Goal: Information Seeking & Learning: Learn about a topic

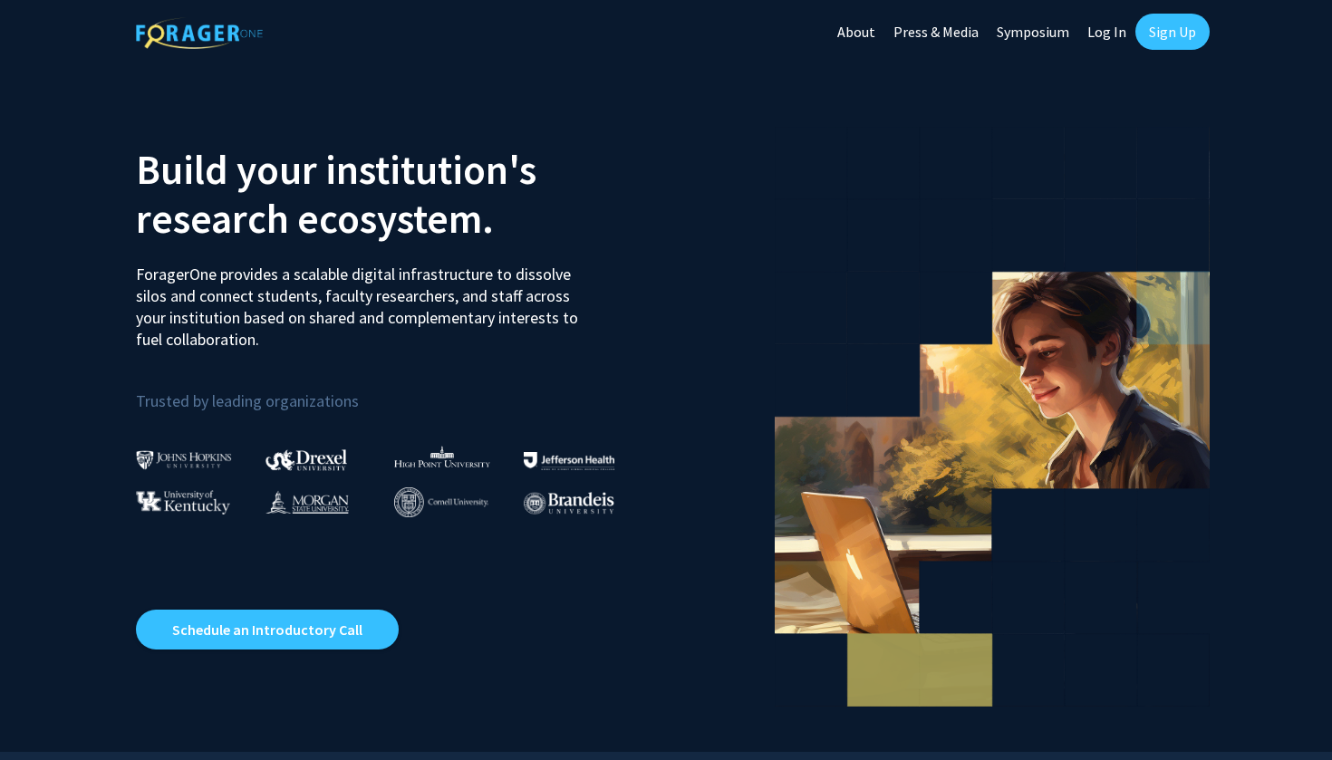
click at [1091, 33] on link "Log In" at bounding box center [1106, 31] width 57 height 63
select select
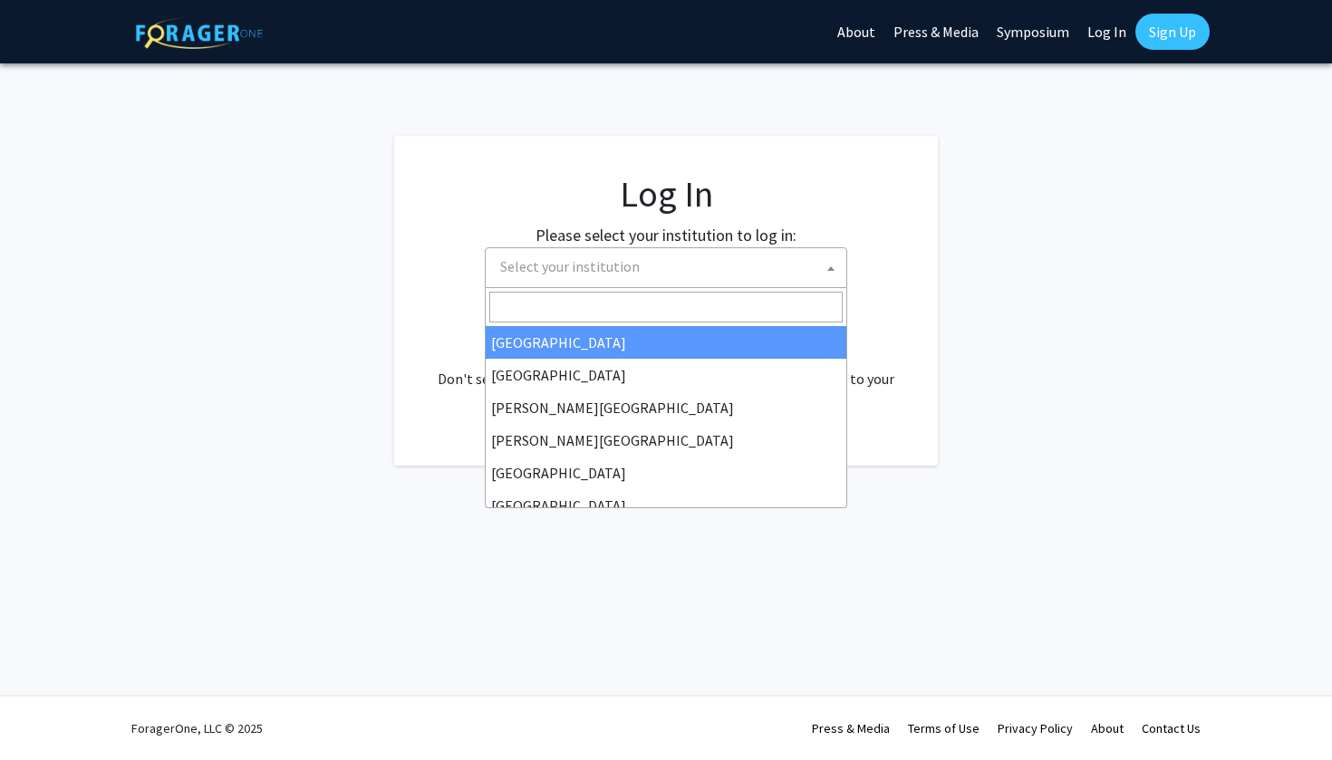
click at [660, 285] on span "Select your institution" at bounding box center [666, 267] width 362 height 41
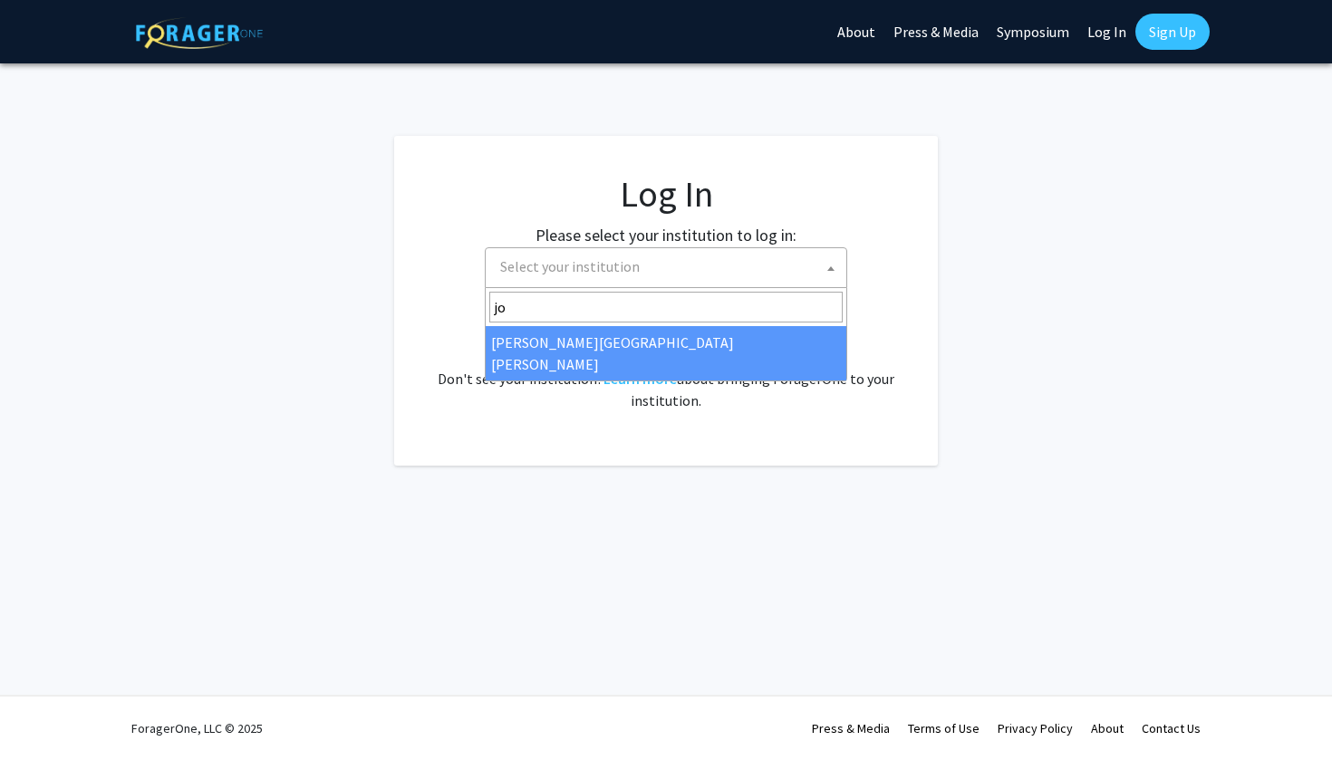
type input "joh"
select select "1"
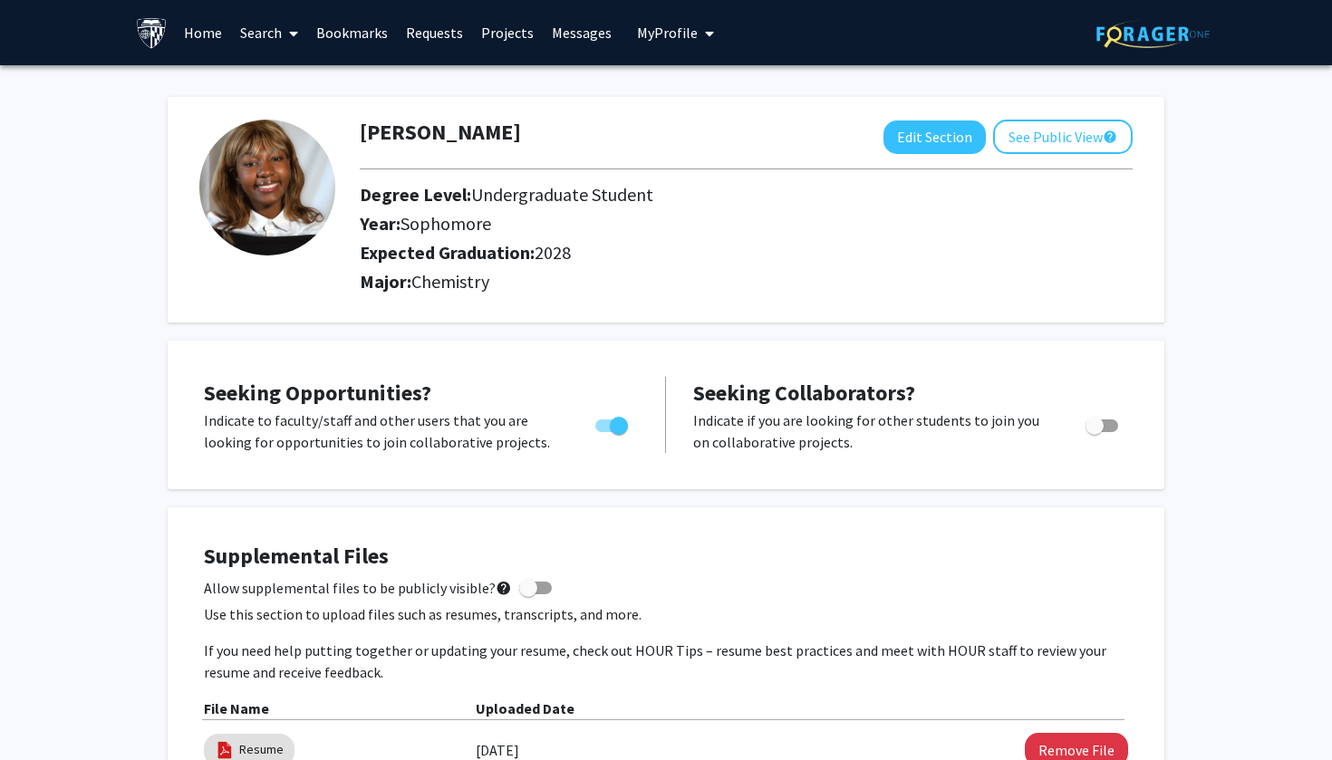
click at [196, 27] on link "Home" at bounding box center [203, 32] width 56 height 63
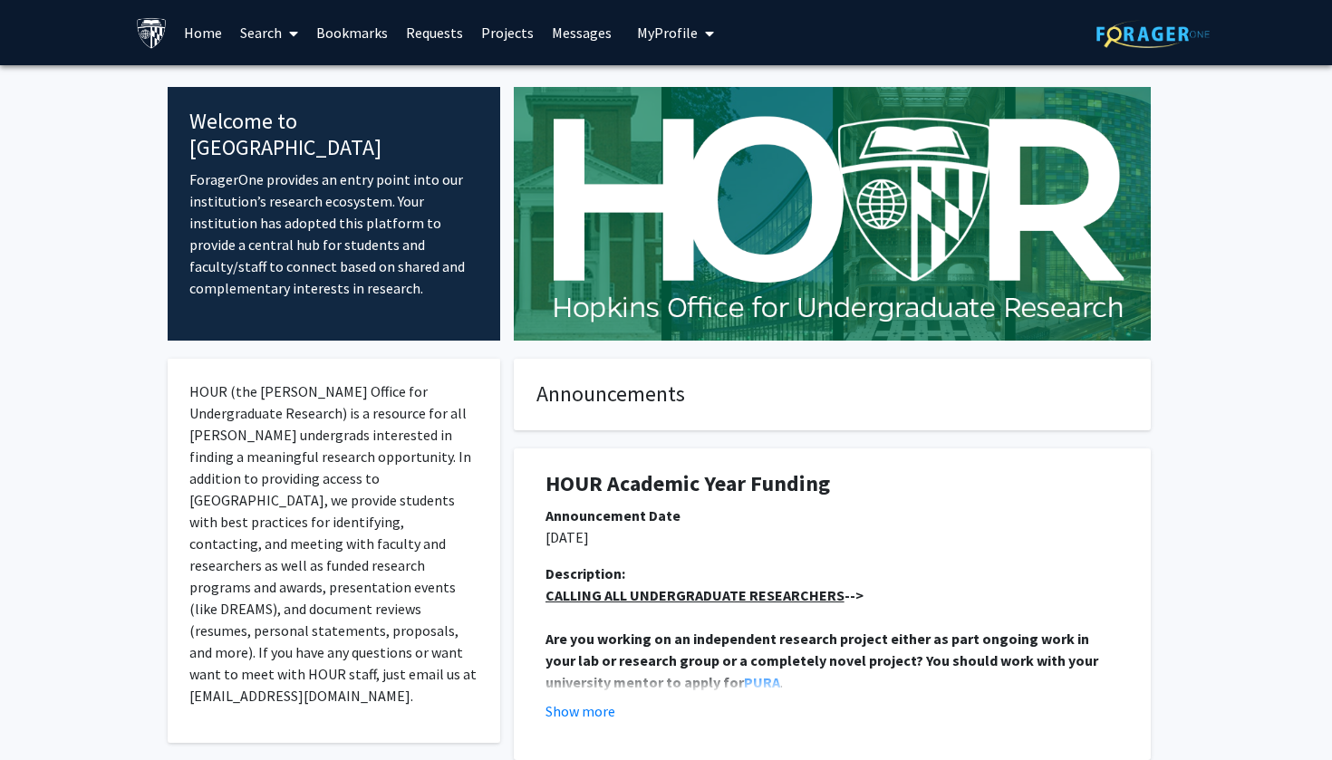
click at [506, 34] on link "Projects" at bounding box center [507, 32] width 71 height 63
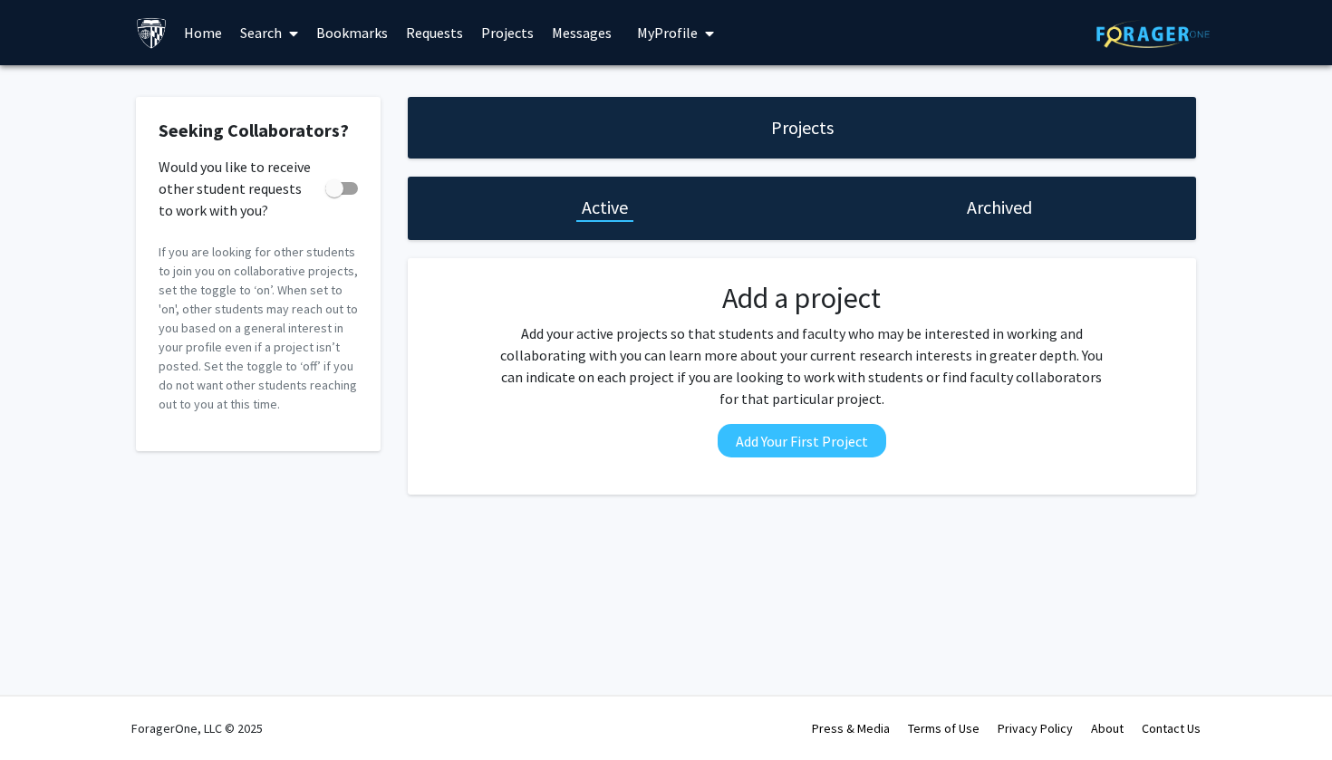
click at [251, 45] on link "Search" at bounding box center [269, 32] width 76 height 63
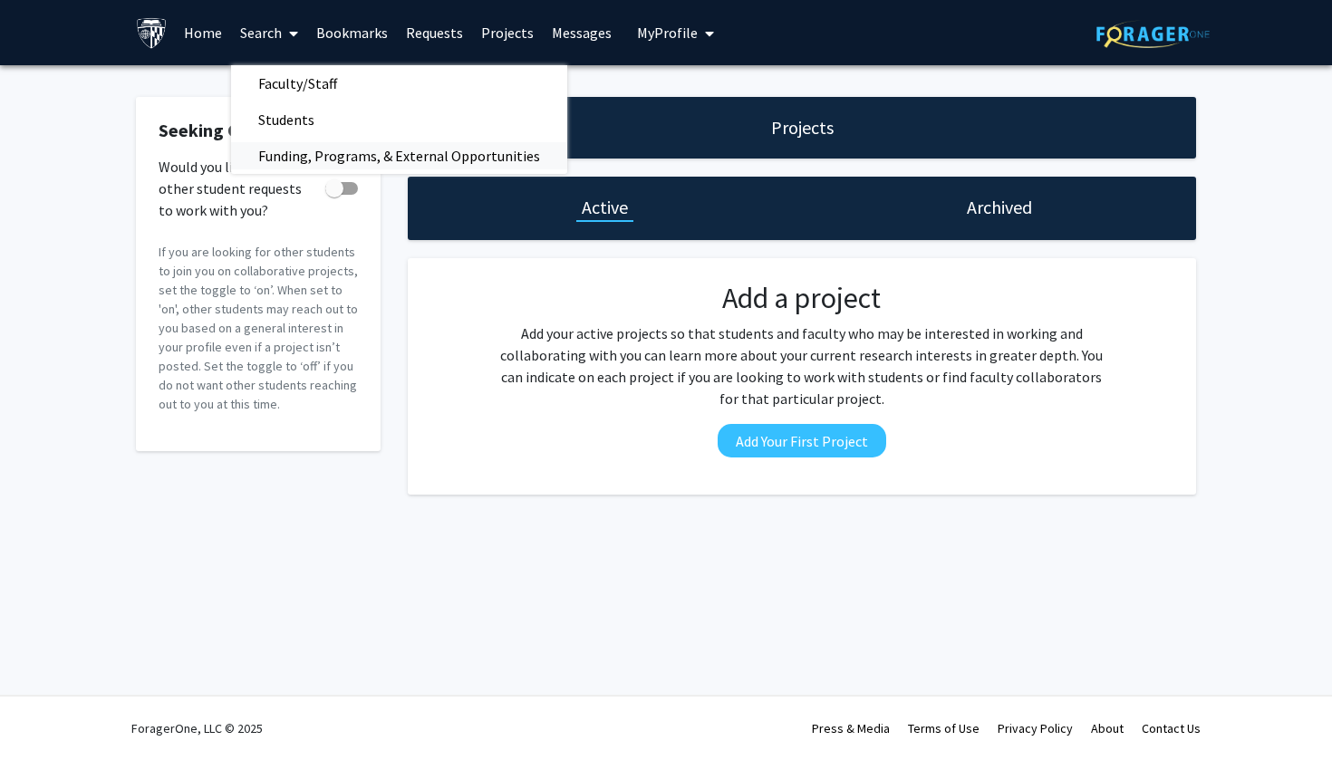
click at [316, 159] on span "Funding, Programs, & External Opportunities" at bounding box center [399, 156] width 336 height 36
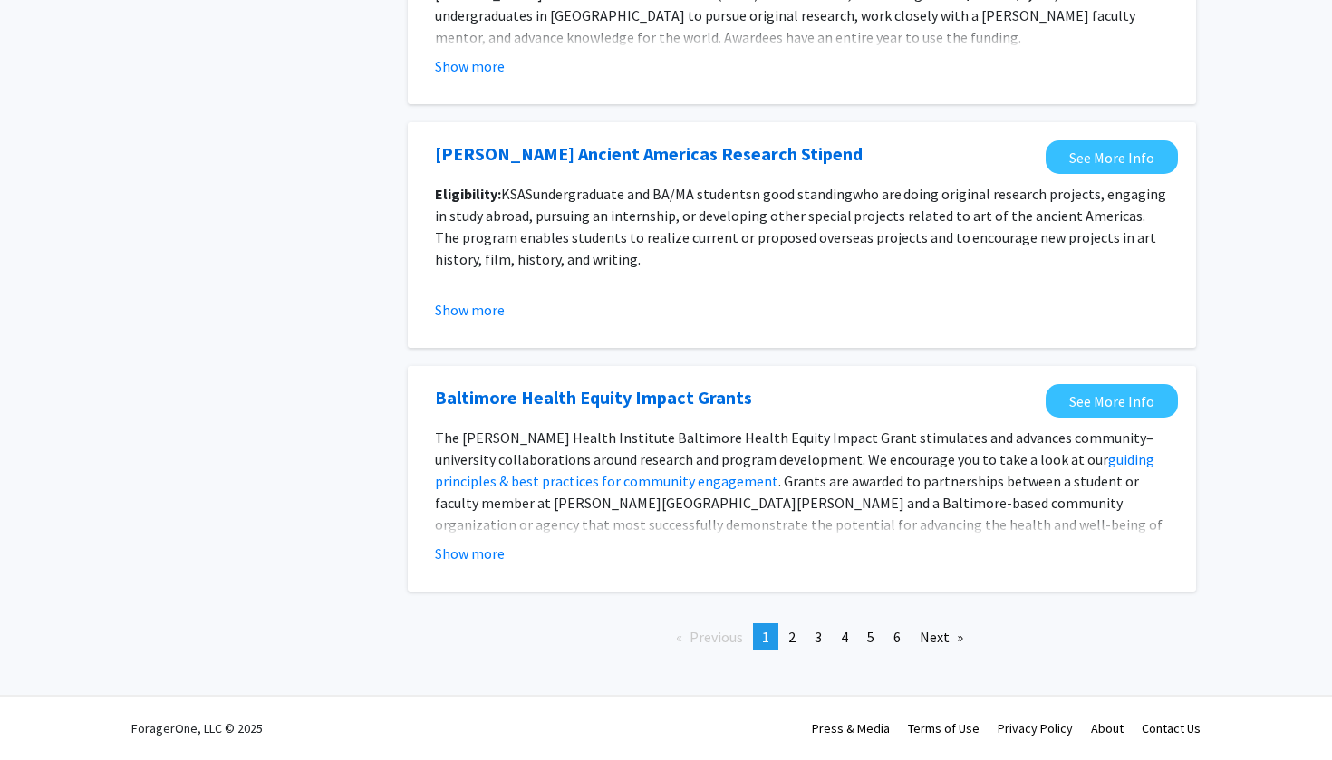
scroll to position [1961, 0]
click at [788, 643] on span "2" at bounding box center [791, 637] width 7 height 18
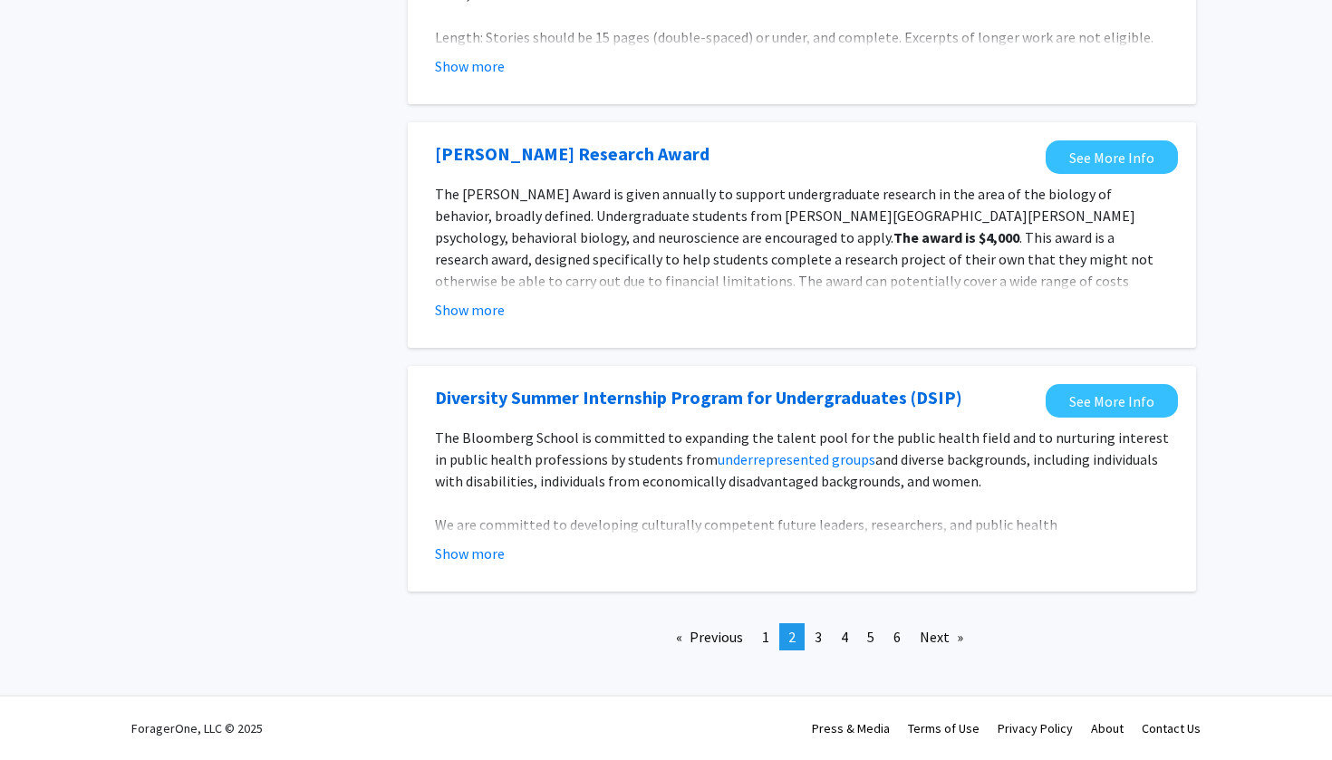
scroll to position [2034, 0]
click at [833, 631] on link "page 4" at bounding box center [844, 636] width 25 height 27
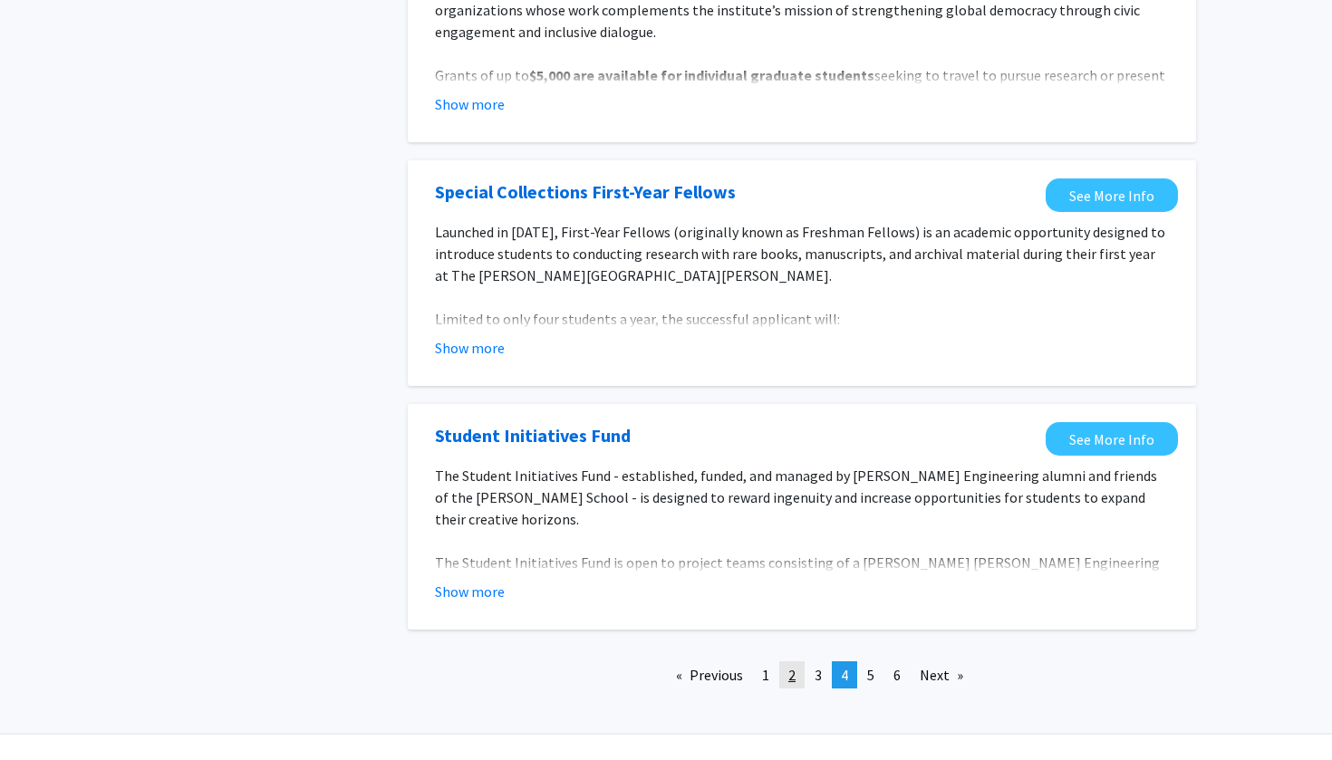
scroll to position [1984, 0]
click at [813, 662] on link "page 3" at bounding box center [817, 675] width 25 height 27
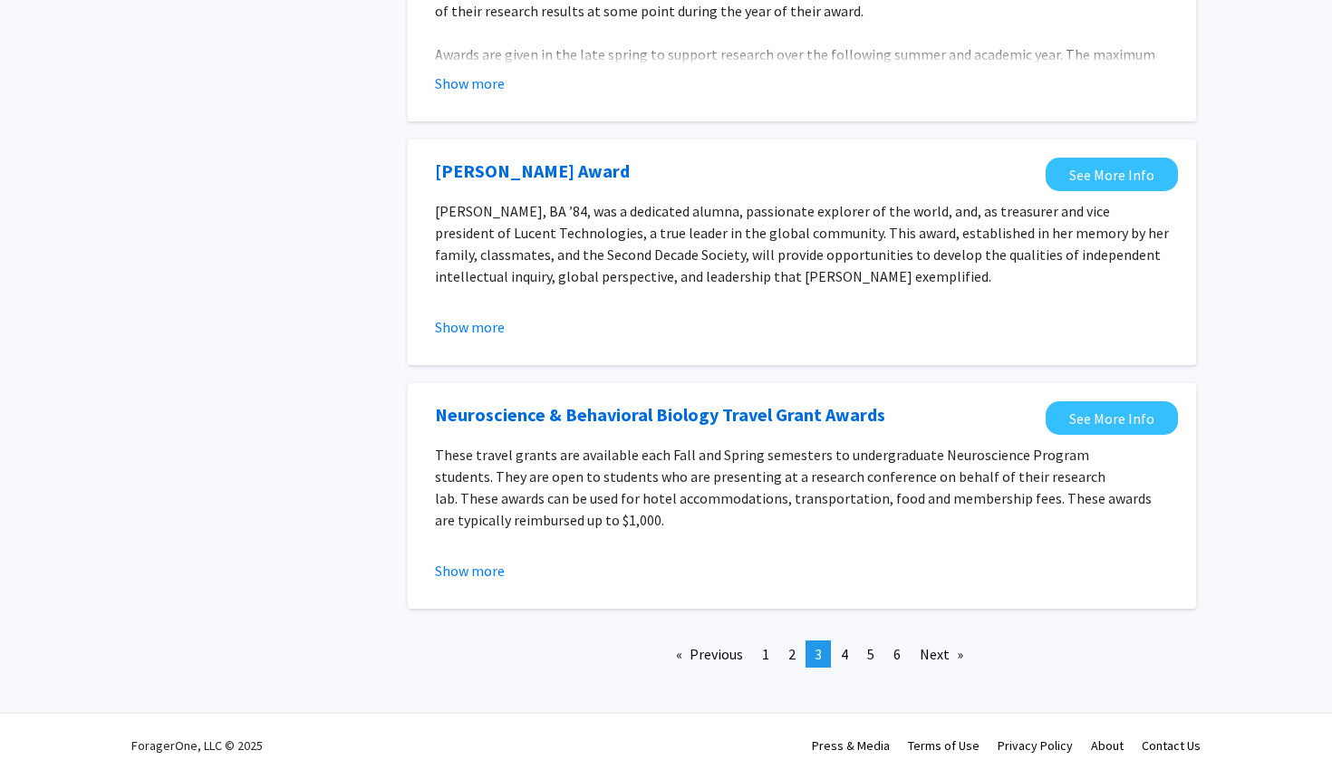
scroll to position [1984, 0]
click at [863, 643] on link "page 5" at bounding box center [870, 654] width 25 height 27
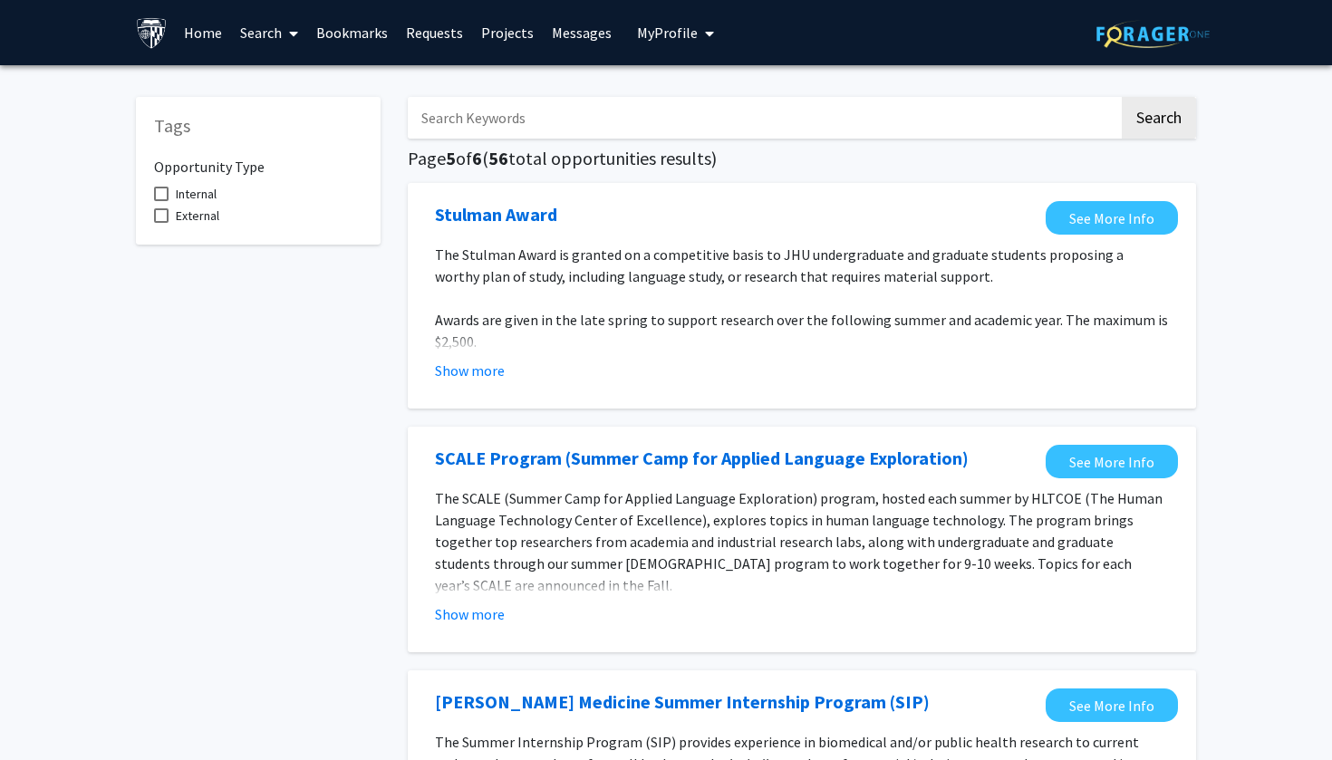
click at [264, 23] on link "Search" at bounding box center [269, 32] width 76 height 63
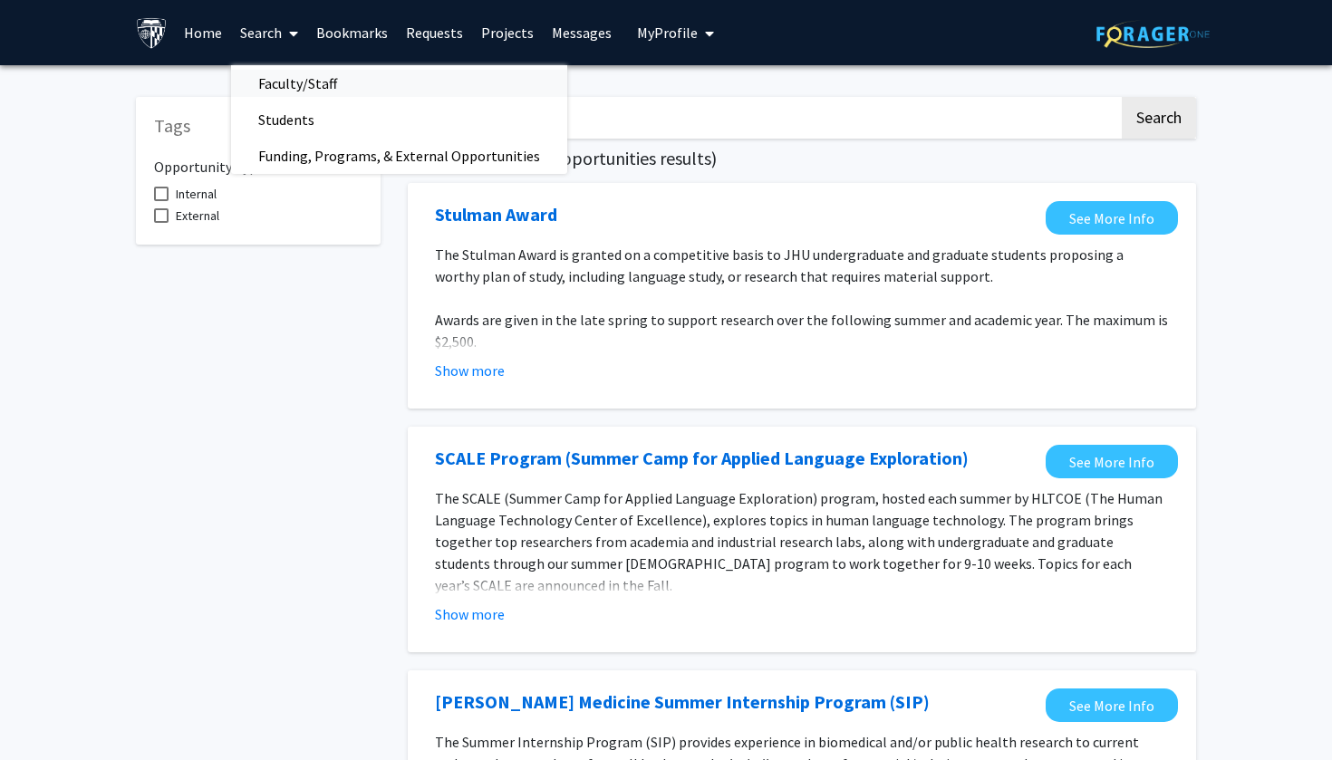
click at [323, 77] on span "Faculty/Staff" at bounding box center [297, 83] width 133 height 36
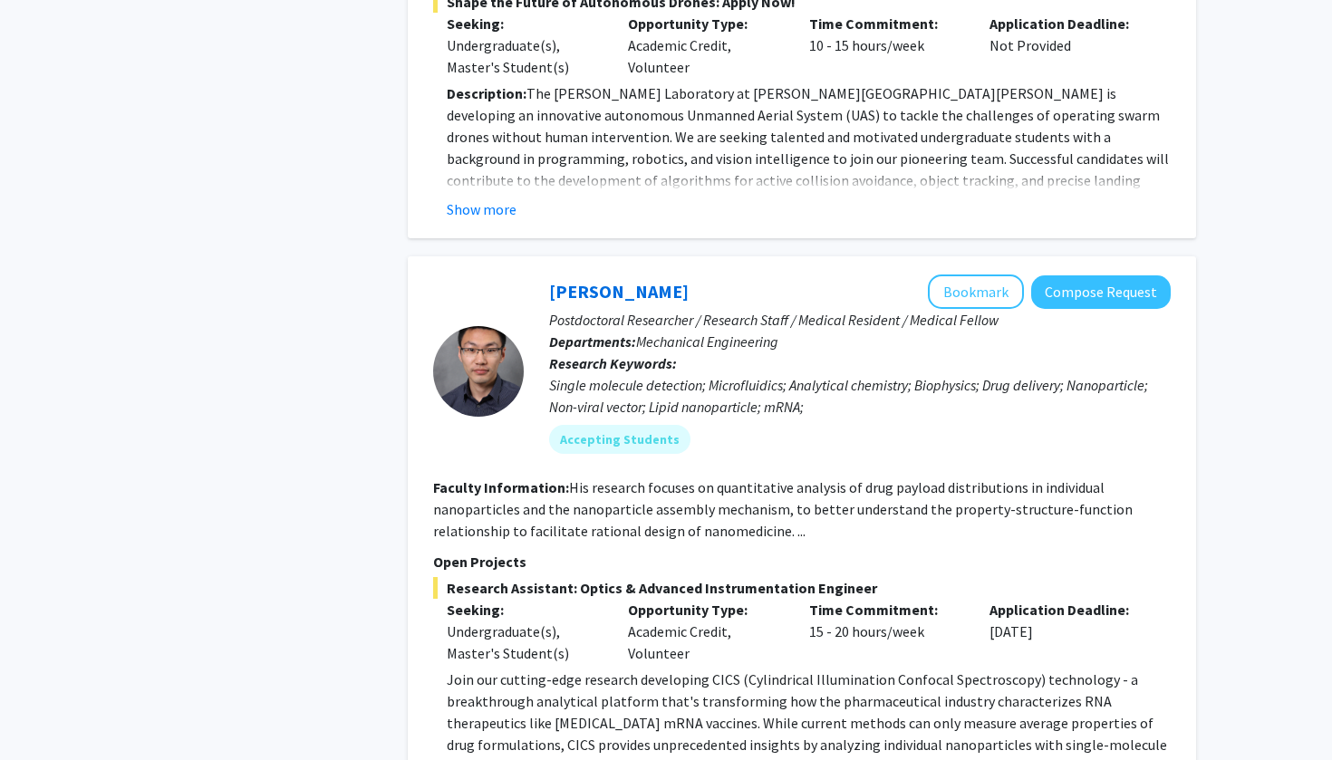
scroll to position [2442, 0]
drag, startPoint x: 814, startPoint y: 589, endPoint x: 913, endPoint y: 588, distance: 98.8
click at [913, 598] on div "Time Commitment: 15 - 20 hours/week" at bounding box center [885, 630] width 181 height 65
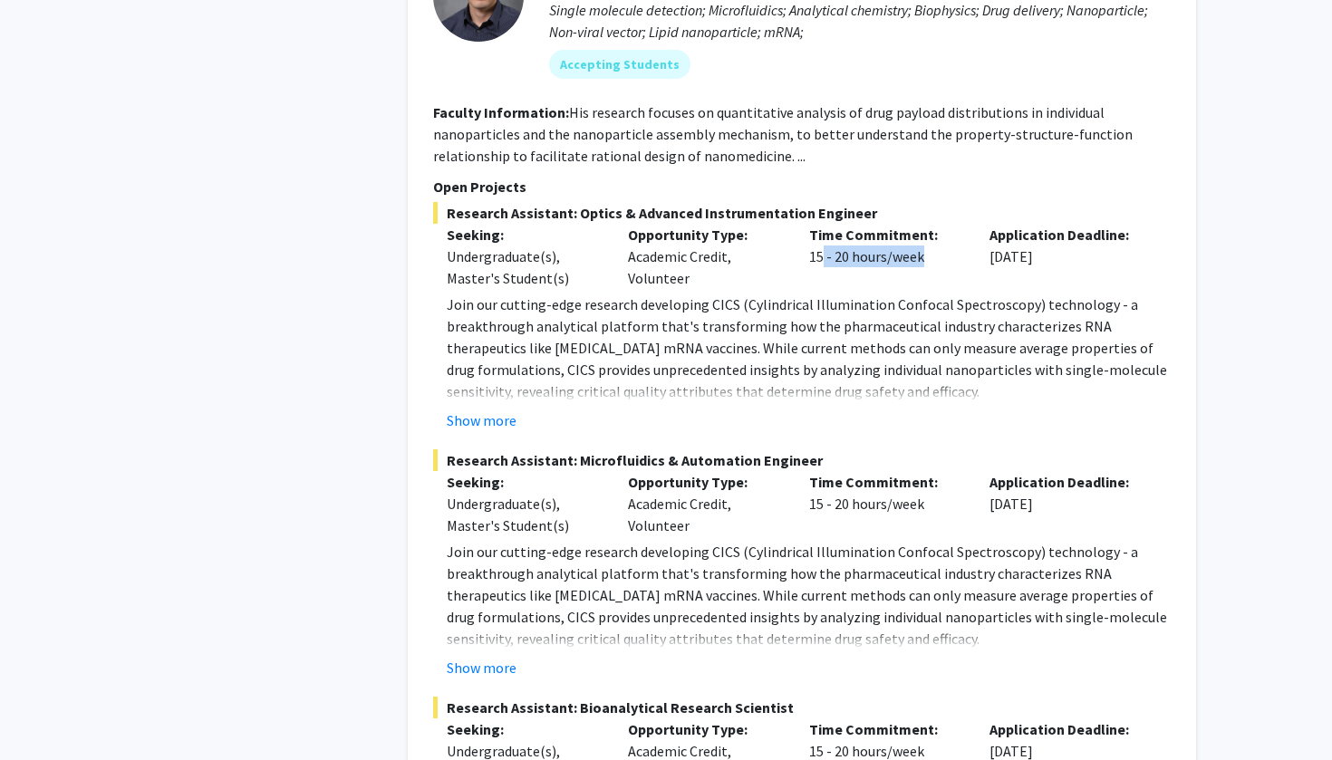
scroll to position [2819, 0]
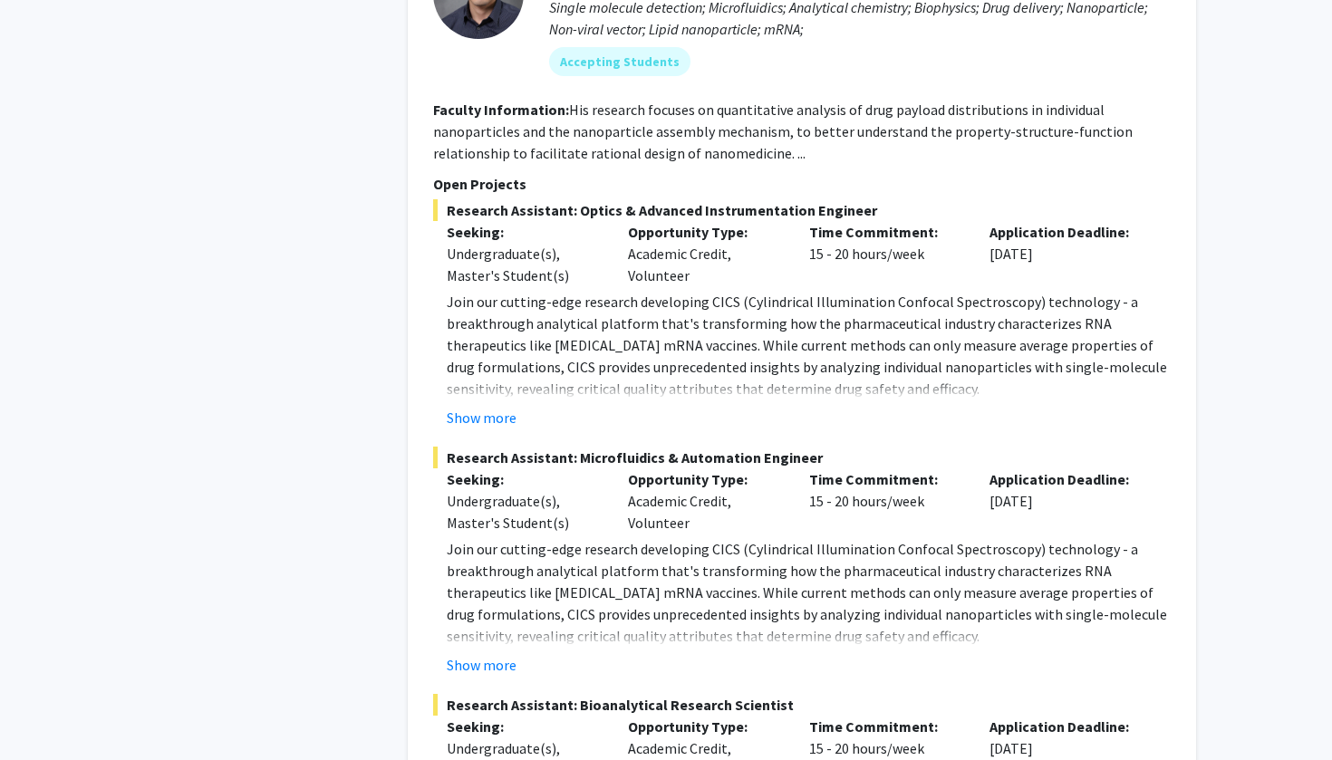
click at [896, 640] on fg-project-list "Research Assistant: Optics & Advanced Instrumentation Engineer Seeking: Undergr…" at bounding box center [801, 561] width 737 height 724
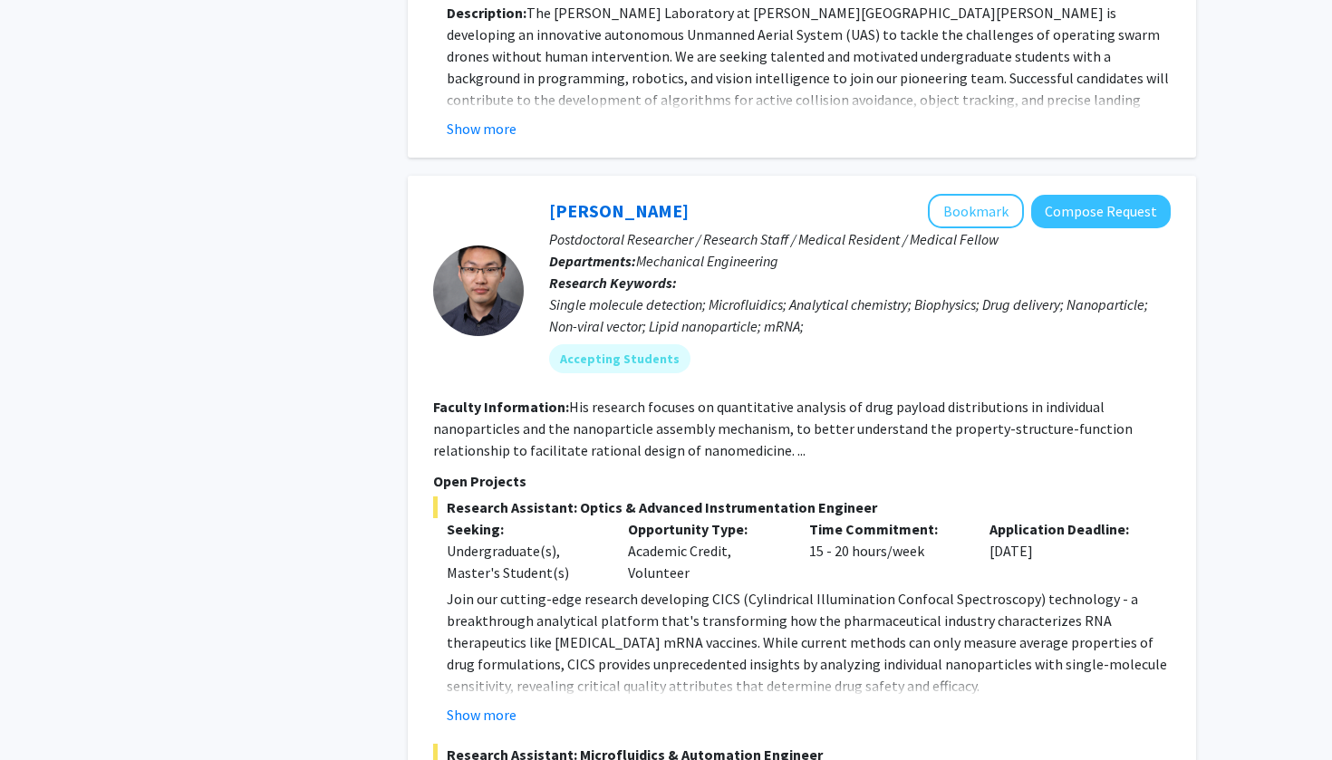
scroll to position [2511, 0]
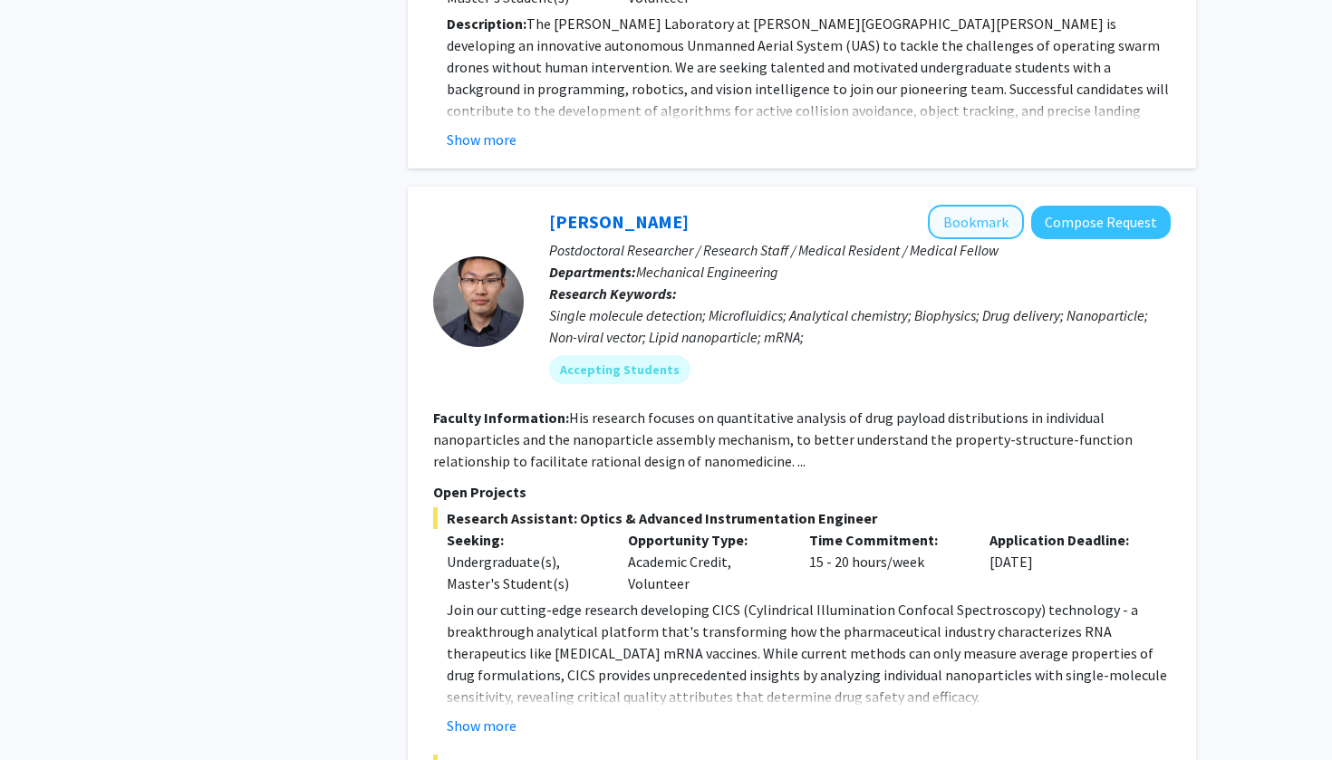
click at [969, 205] on button "Bookmark" at bounding box center [976, 222] width 96 height 34
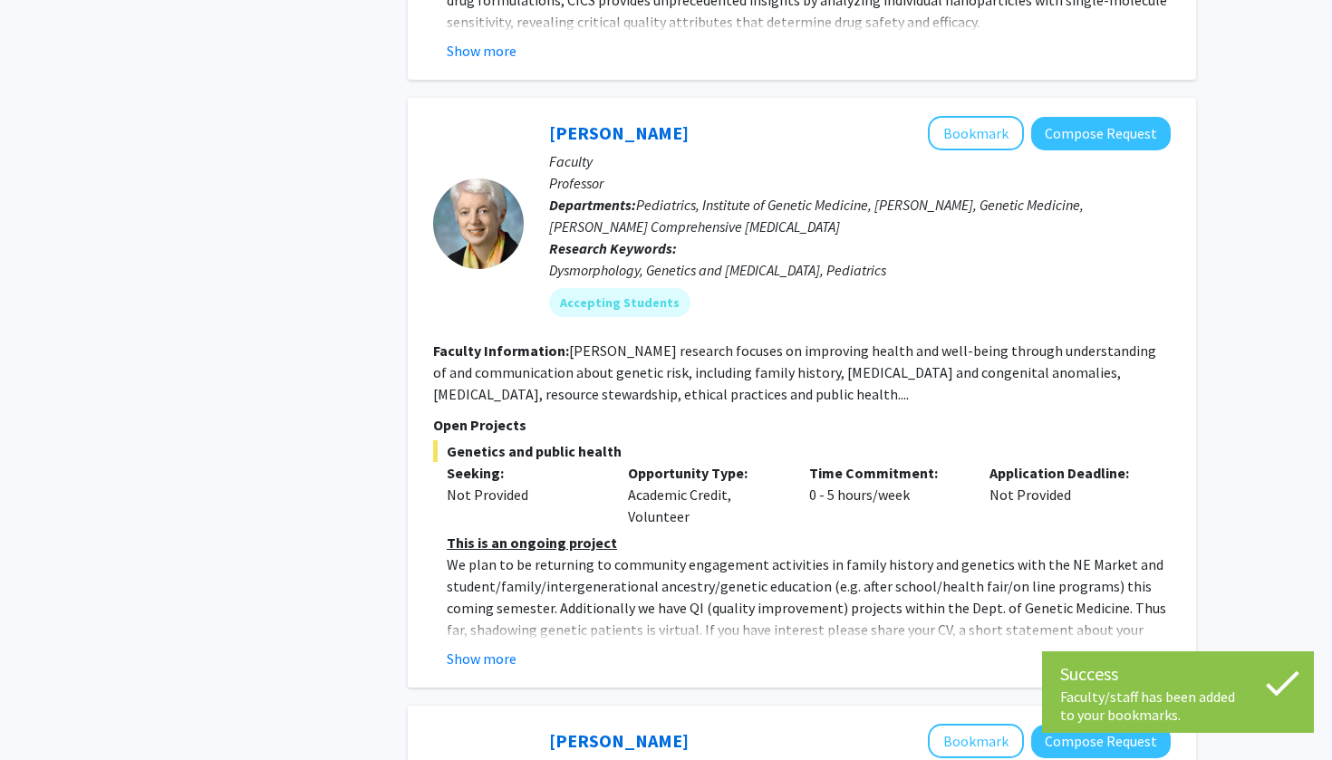
scroll to position [3682, 0]
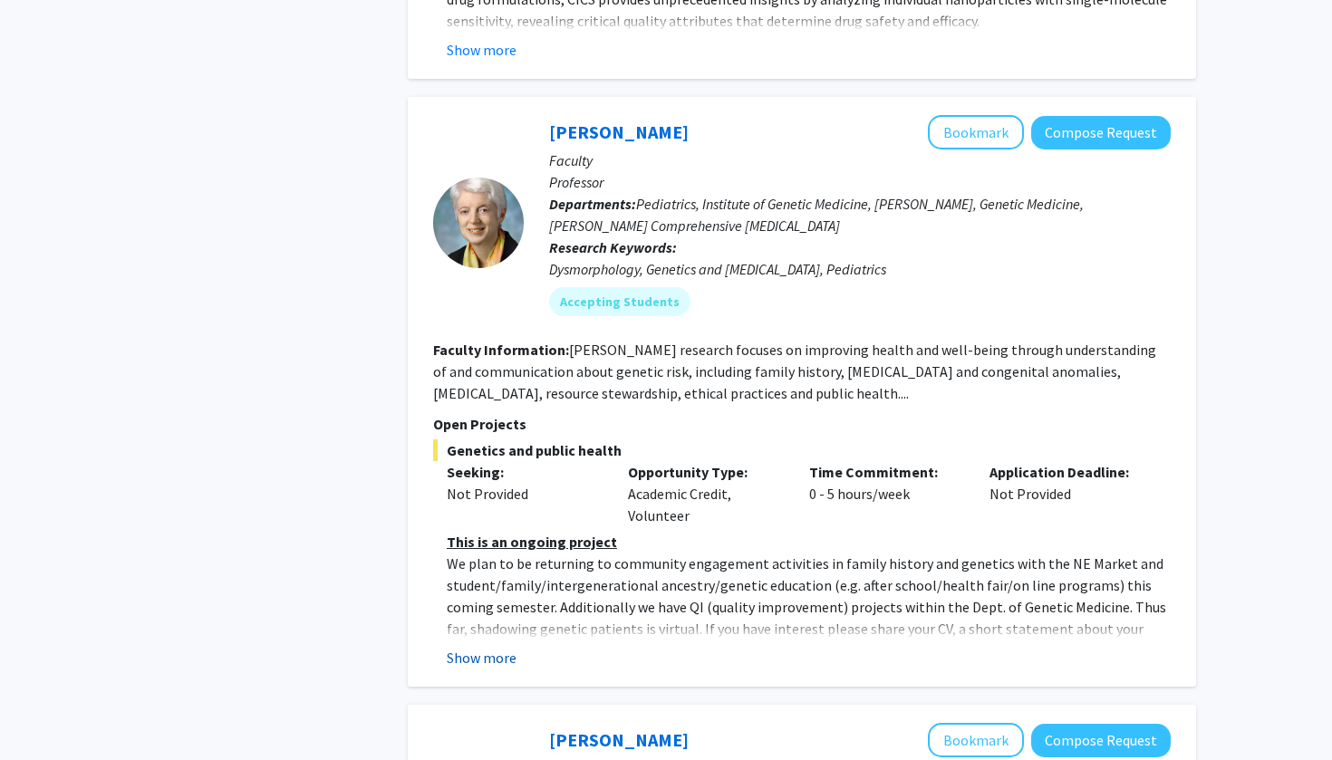
click at [511, 647] on button "Show more" at bounding box center [482, 658] width 70 height 22
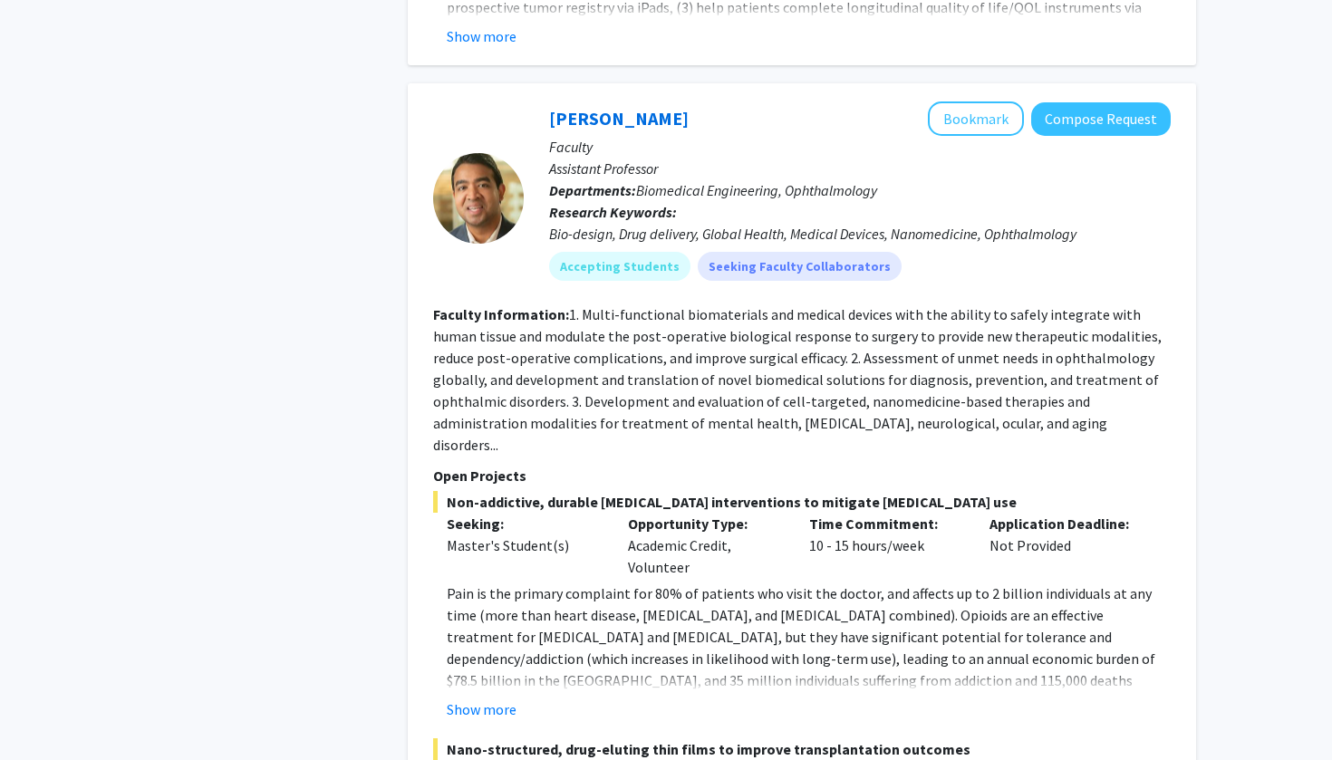
scroll to position [5384, 0]
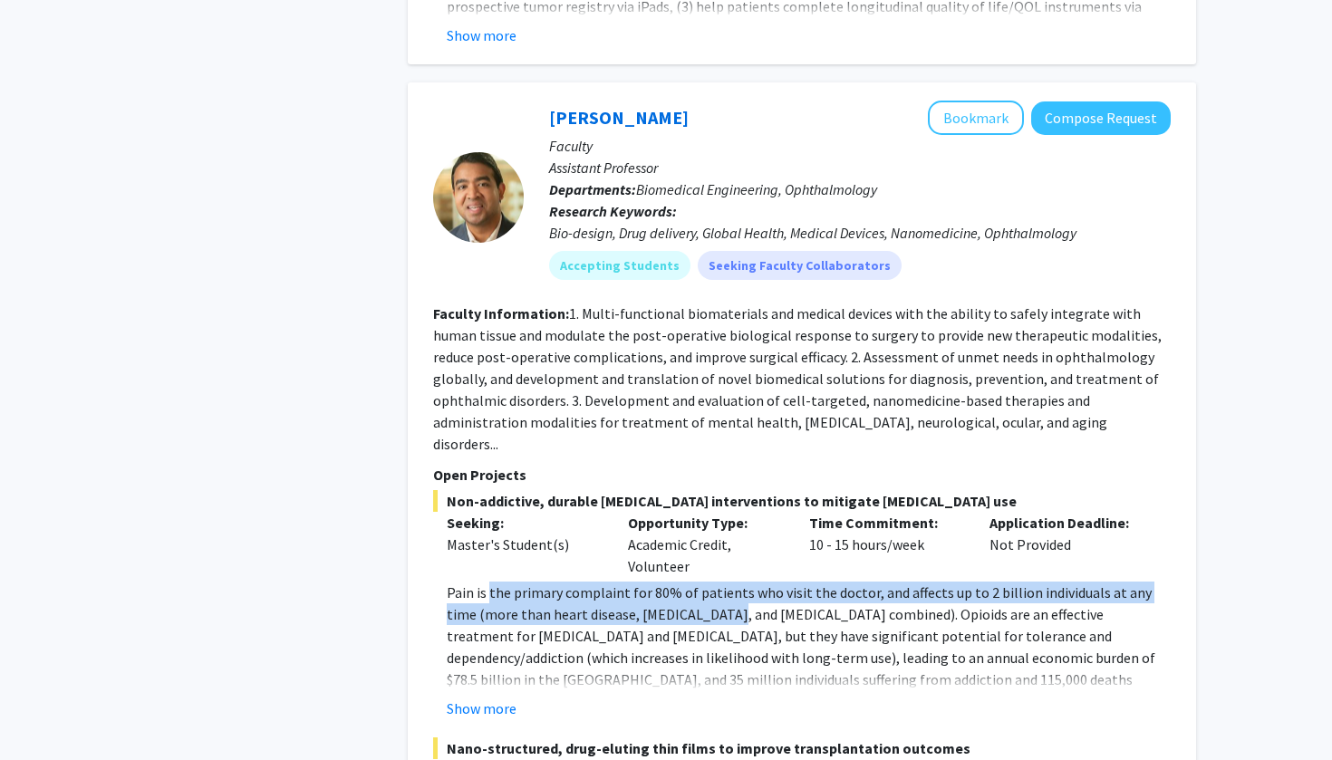
drag, startPoint x: 488, startPoint y: 466, endPoint x: 689, endPoint y: 493, distance: 202.9
click at [689, 582] on p "Pain is the primary complaint for 80% of patients who visit the doctor, and aff…" at bounding box center [809, 658] width 724 height 152
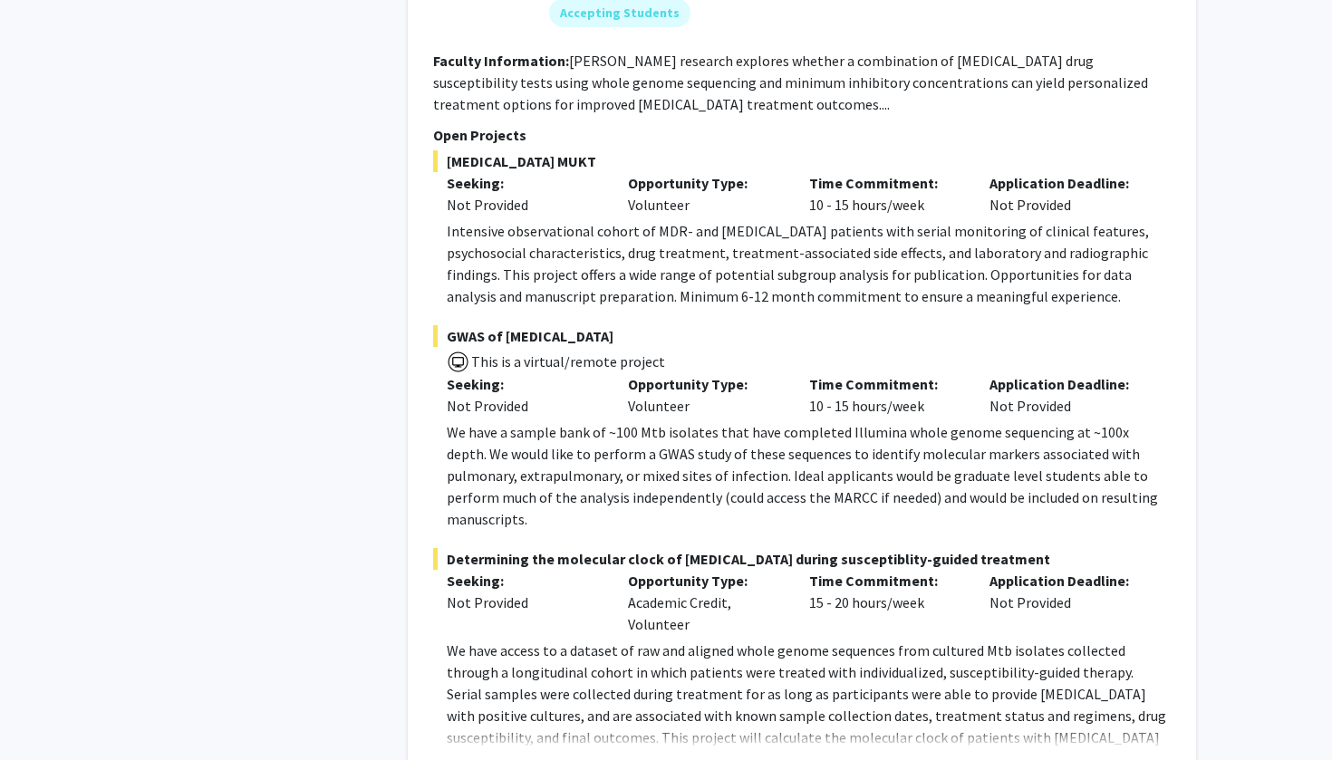
scroll to position [8668, 0]
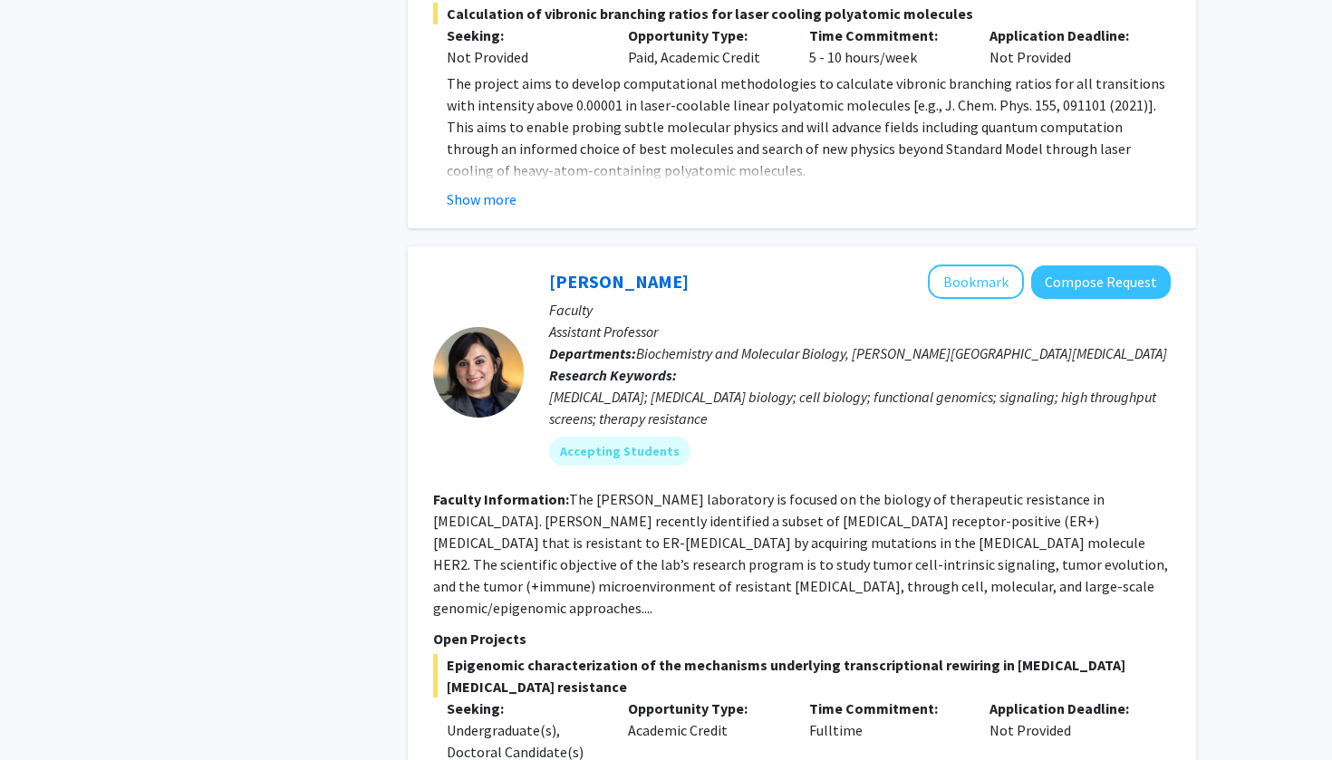
scroll to position [1190, 0]
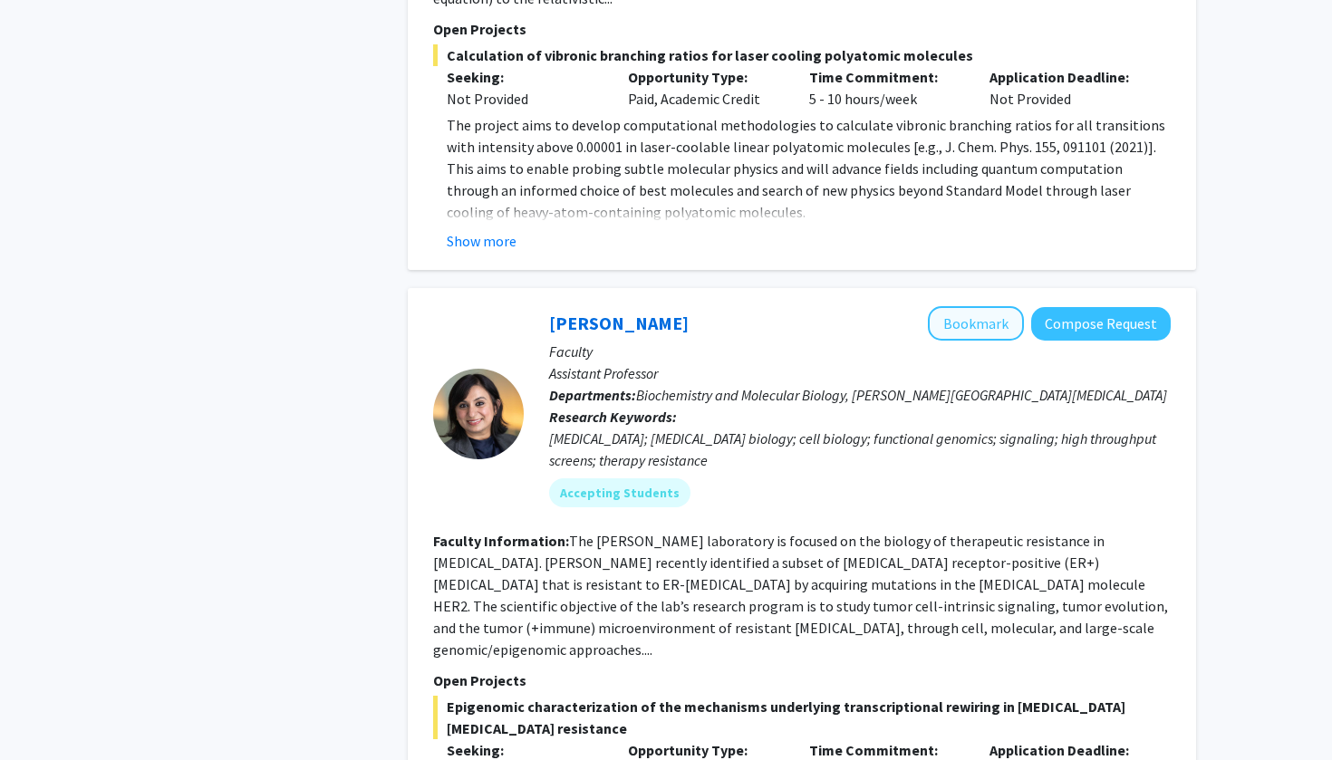
click at [940, 306] on button "Bookmark" at bounding box center [976, 323] width 96 height 34
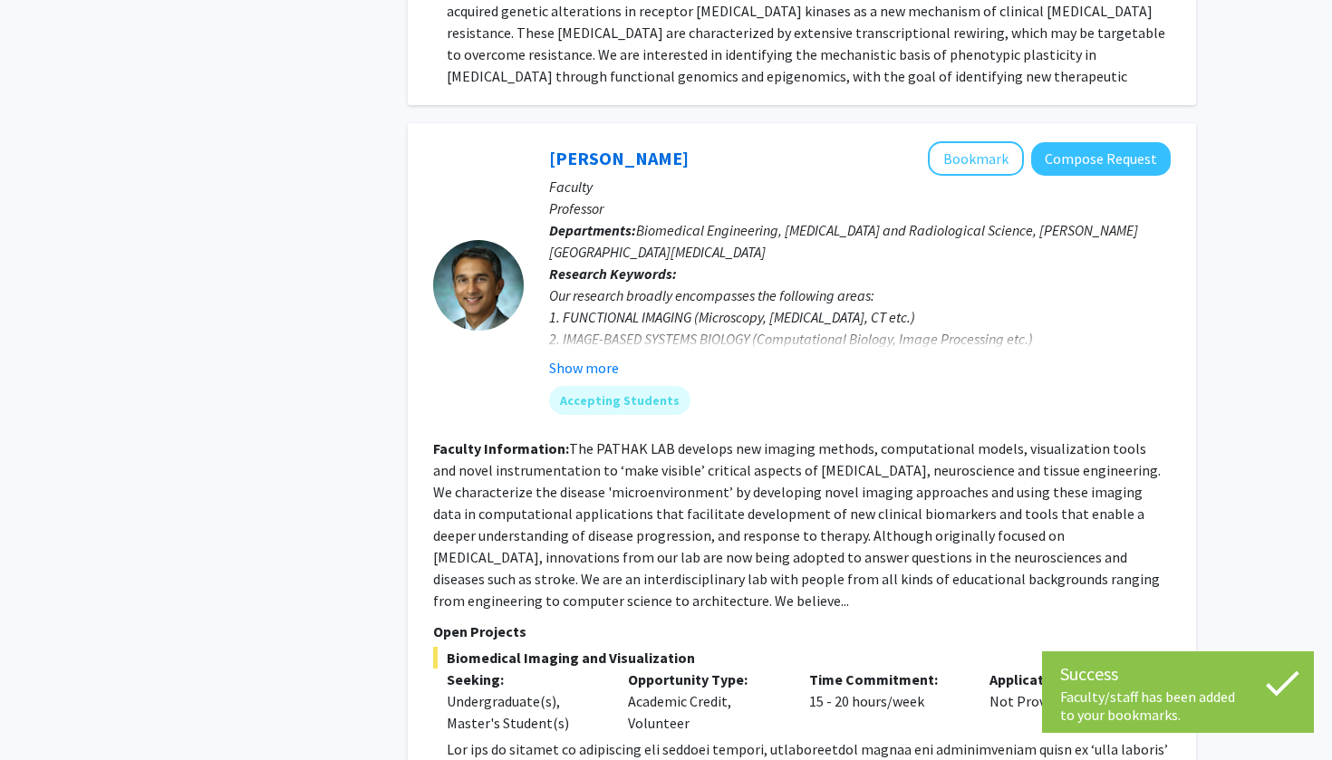
scroll to position [2076, 0]
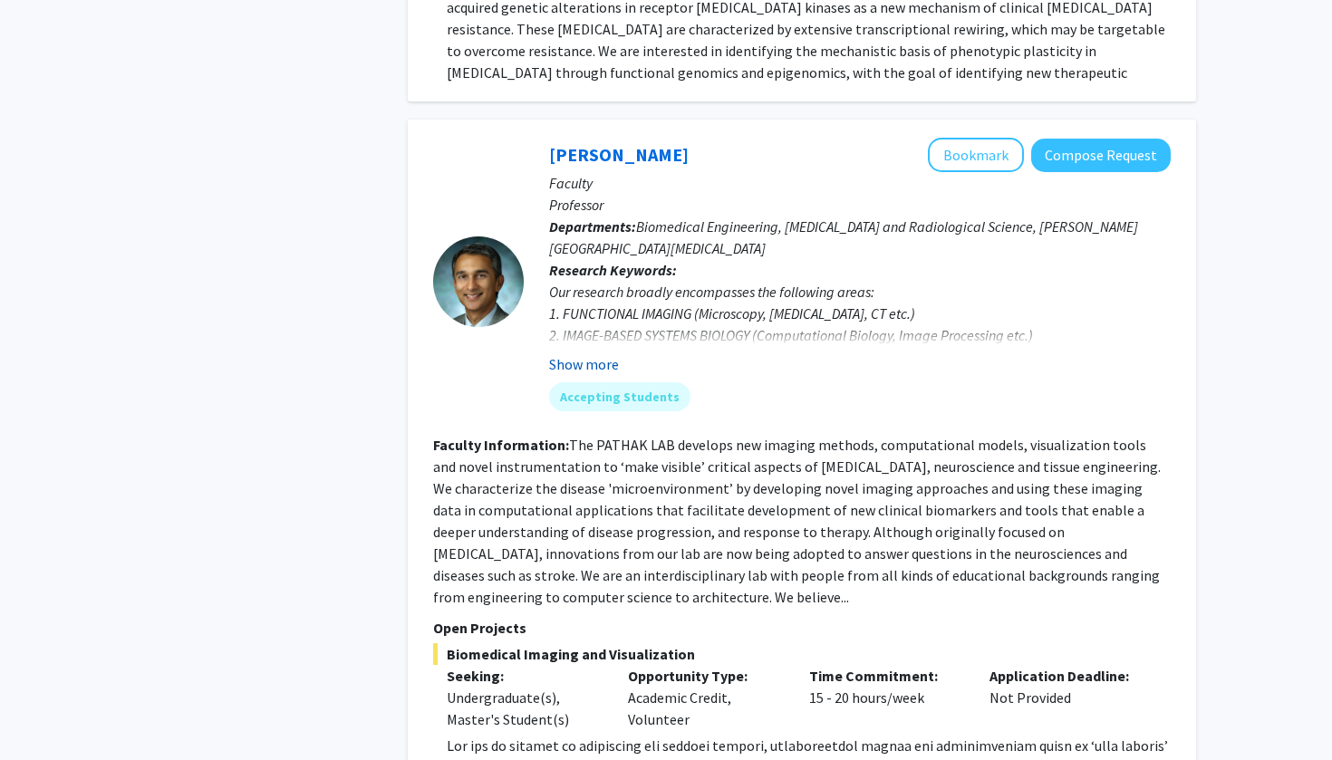
click at [595, 353] on button "Show more" at bounding box center [584, 364] width 70 height 22
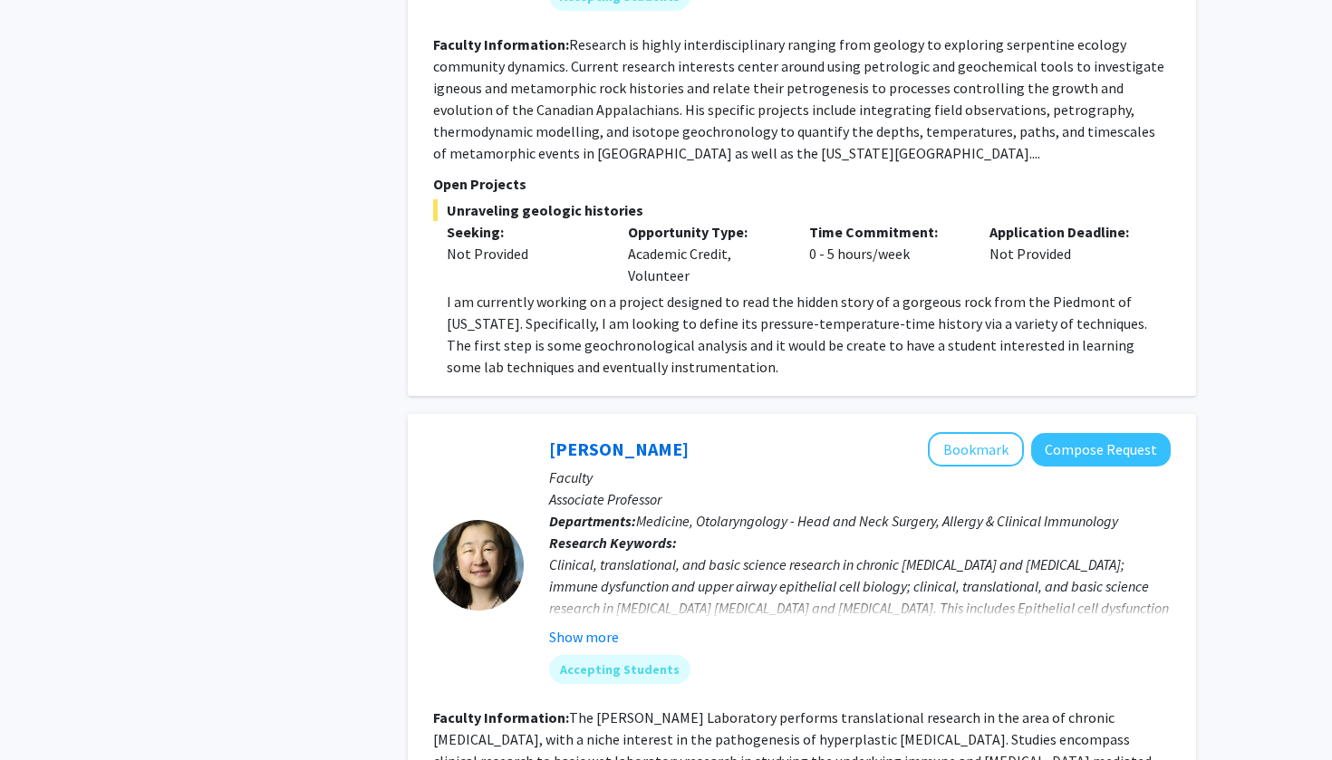
scroll to position [4093, 0]
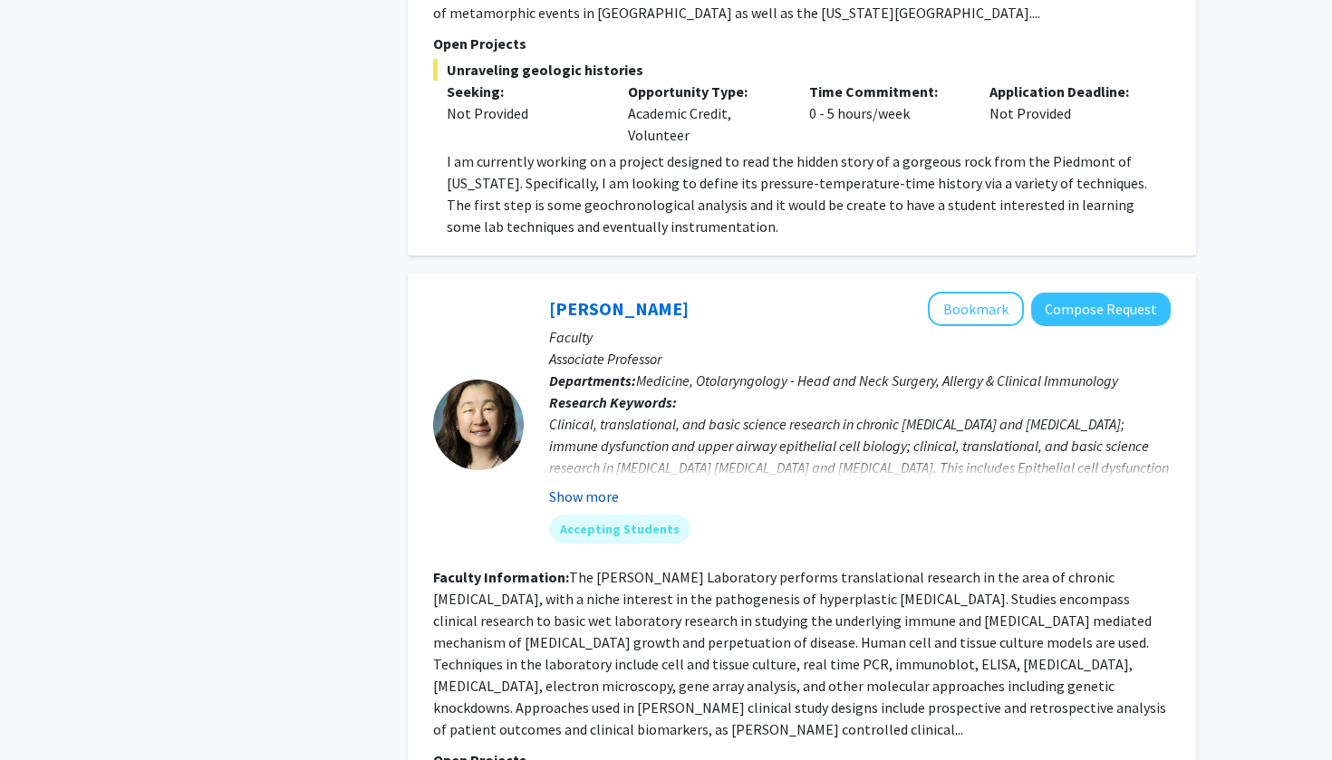
click at [608, 486] on button "Show more" at bounding box center [584, 497] width 70 height 22
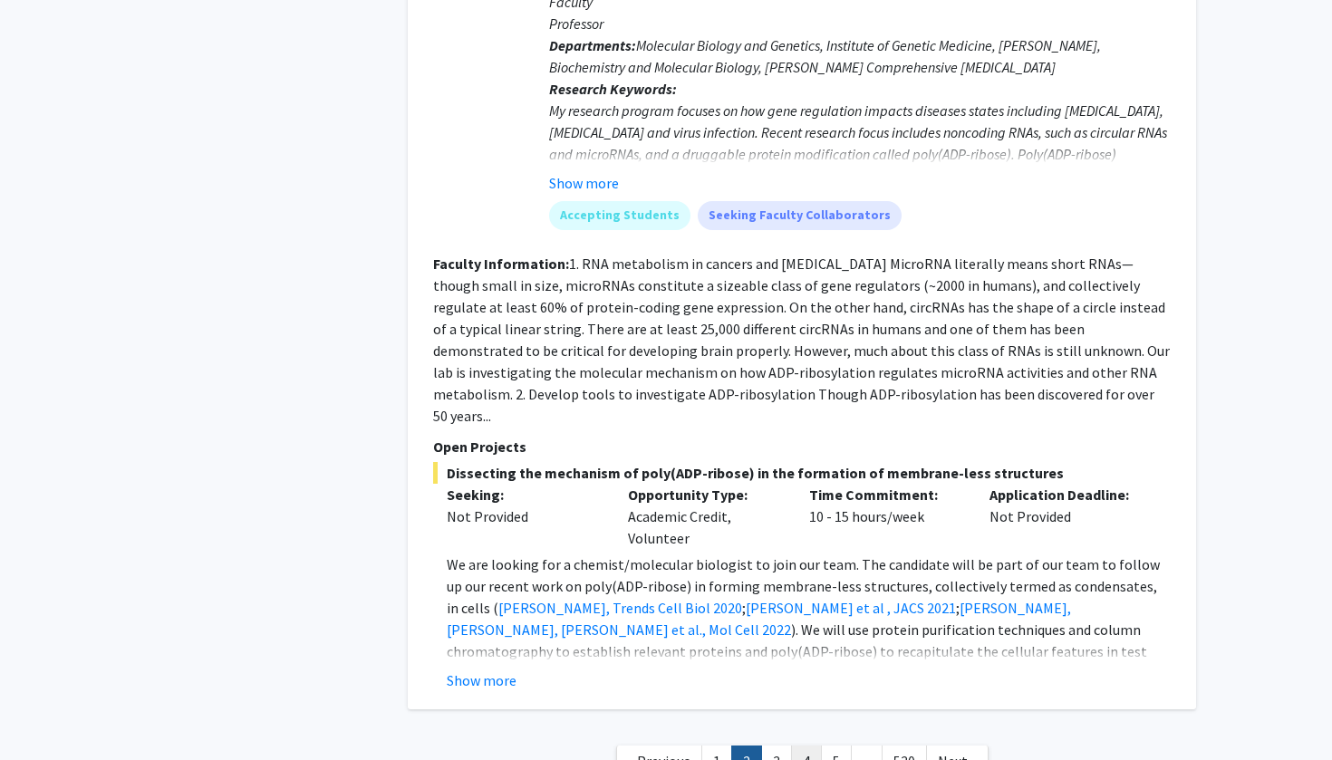
scroll to position [6670, 0]
click at [785, 746] on link "3" at bounding box center [776, 762] width 31 height 32
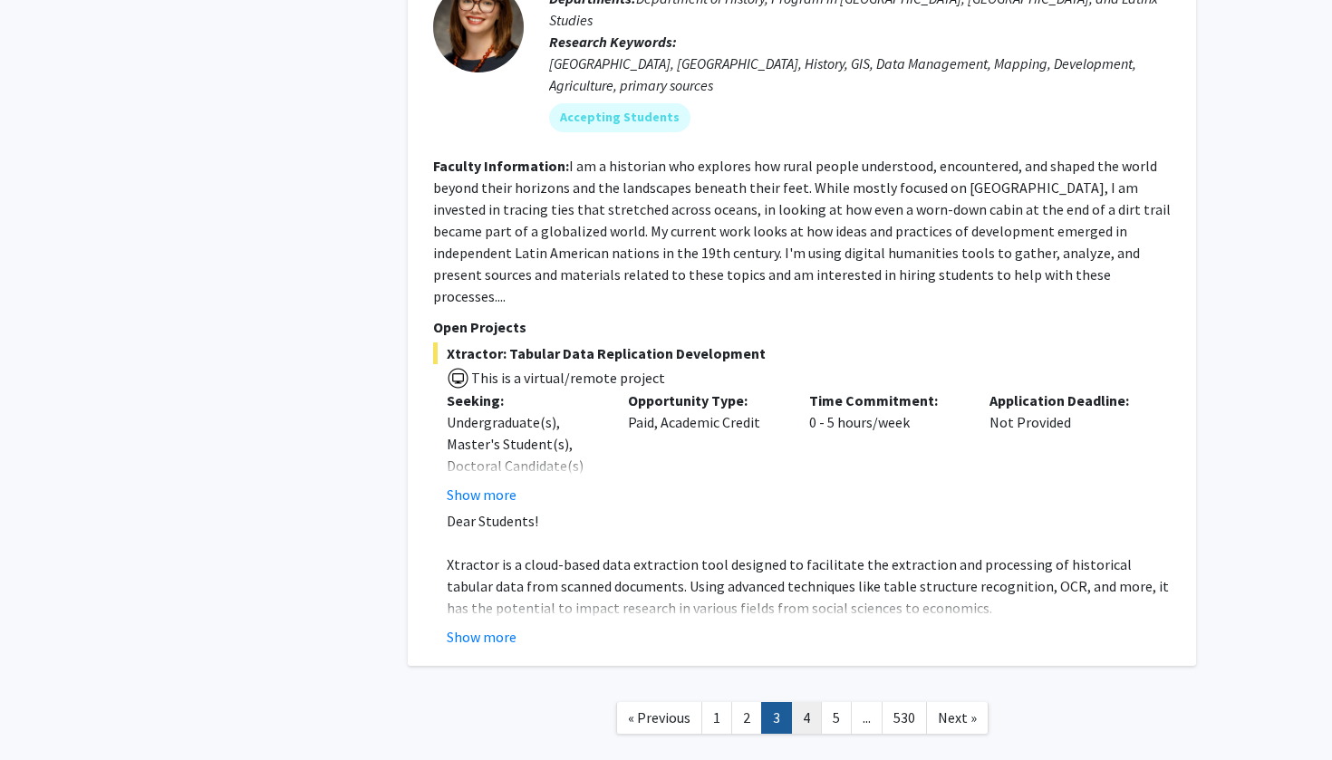
scroll to position [6368, 0]
click at [806, 703] on link "4" at bounding box center [806, 719] width 31 height 32
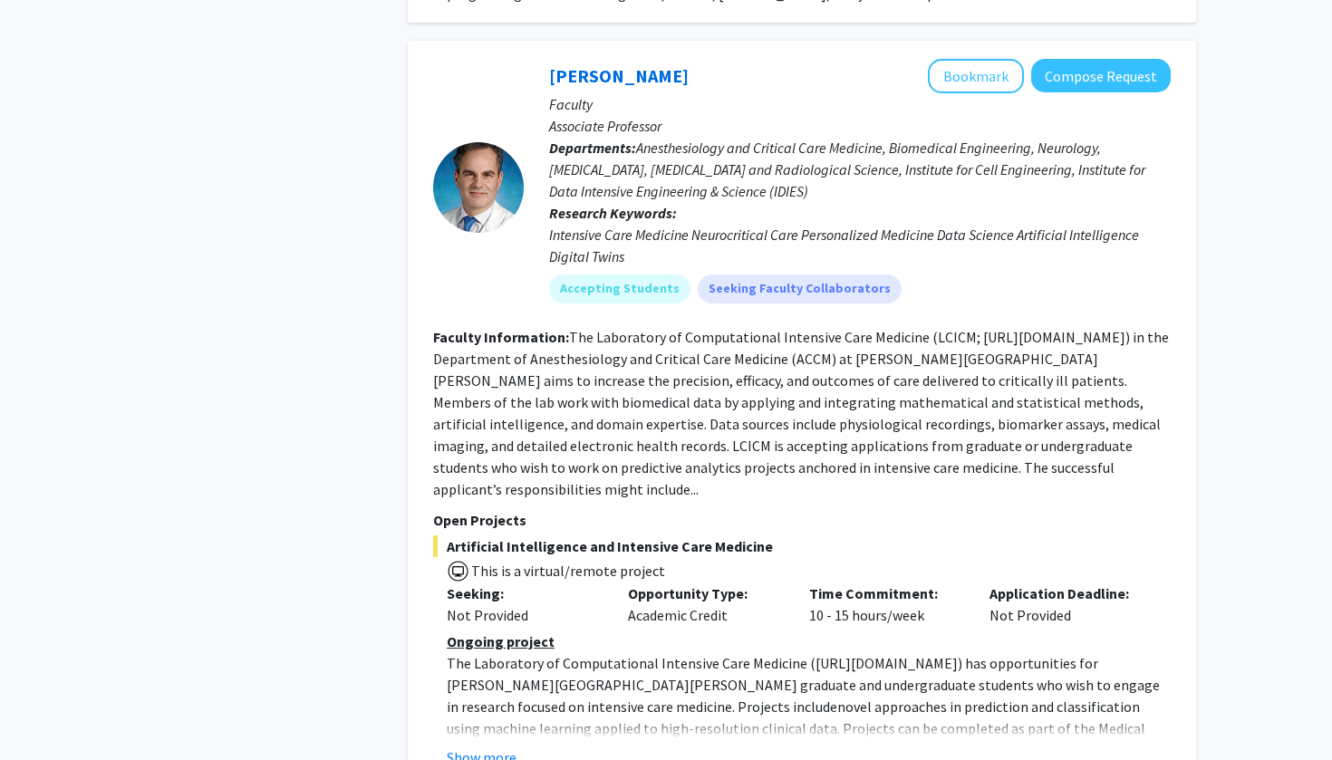
scroll to position [5806, 0]
